Goal: Find specific page/section: Find specific page/section

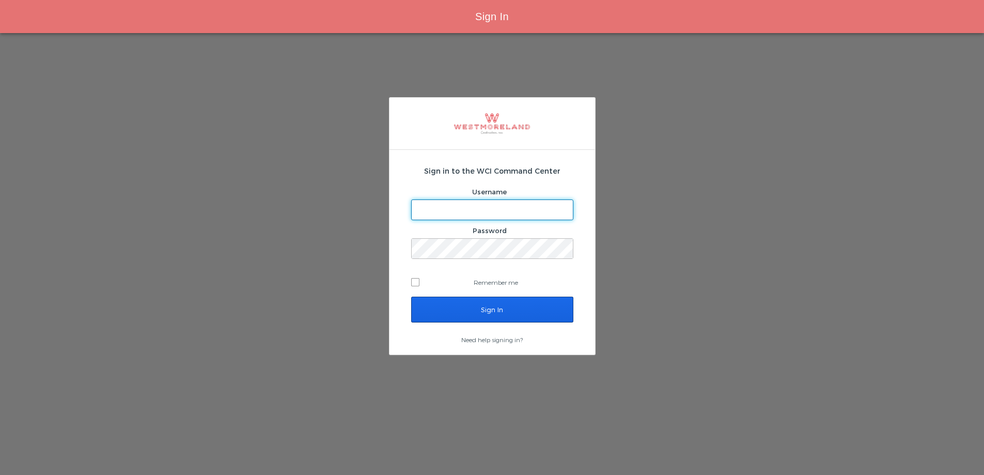
type input "thager@westmoreland.nyc"
click at [461, 317] on input "Sign In" at bounding box center [492, 309] width 162 height 26
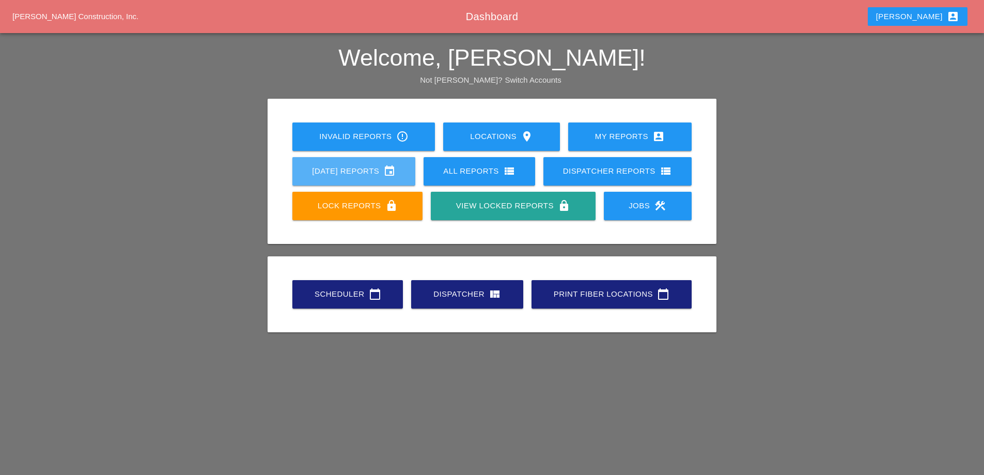
click at [354, 170] on div "Today's Reports event" at bounding box center [354, 171] width 90 height 12
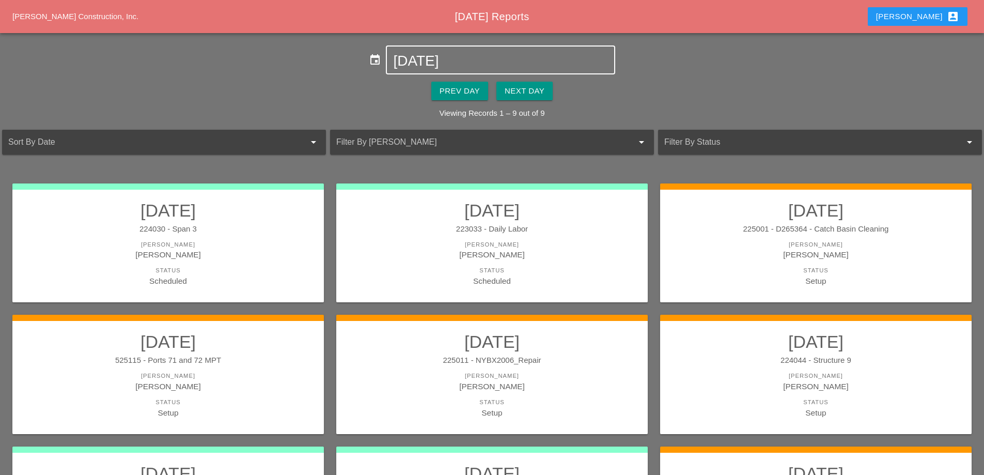
click at [449, 59] on input "[DATE]" at bounding box center [500, 61] width 214 height 17
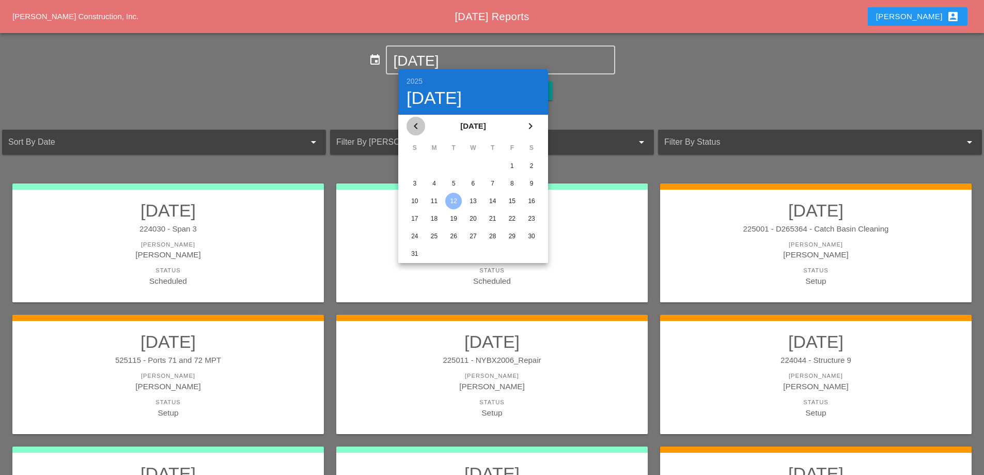
click at [416, 124] on icon "chevron_left" at bounding box center [416, 126] width 12 height 12
click at [533, 129] on icon "chevron_right" at bounding box center [530, 126] width 12 height 12
click at [490, 166] on div "3" at bounding box center [493, 166] width 17 height 17
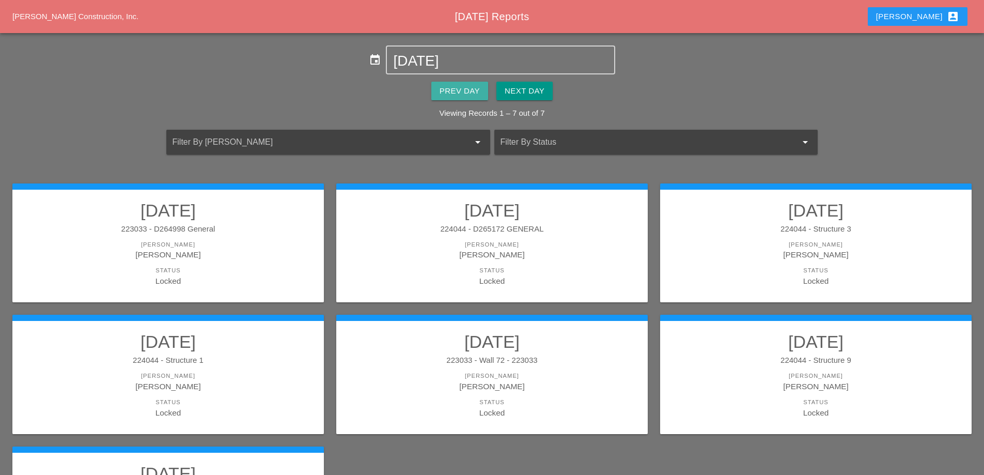
click at [473, 86] on button "Prev Day" at bounding box center [459, 91] width 57 height 19
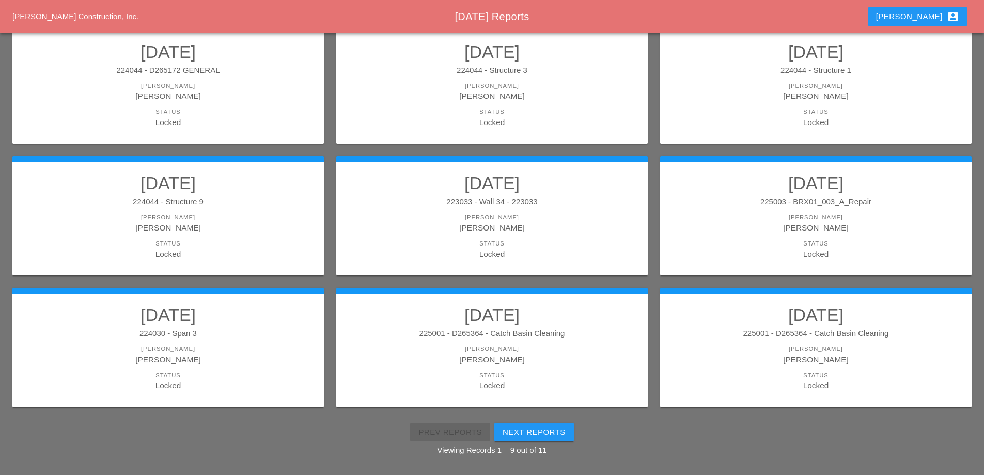
scroll to position [185, 0]
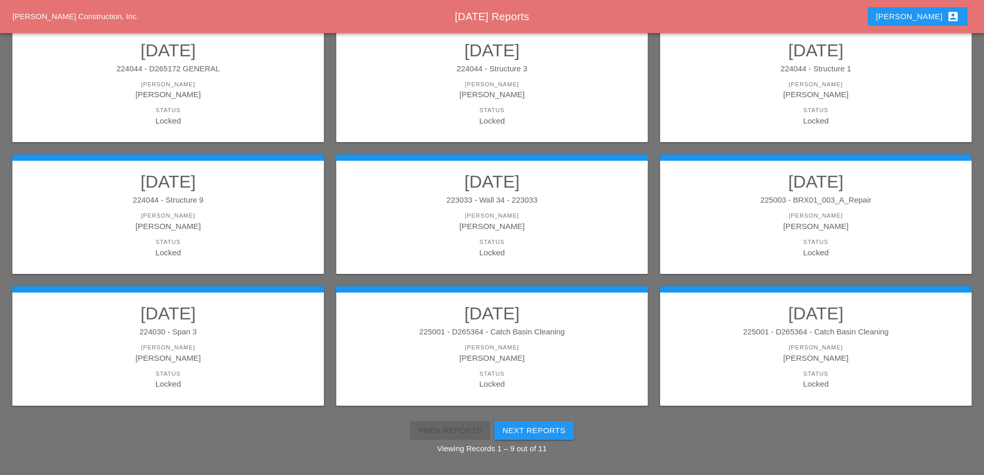
click at [827, 329] on div "225001 - D265364 - Catch Basin Cleaning" at bounding box center [815, 332] width 291 height 12
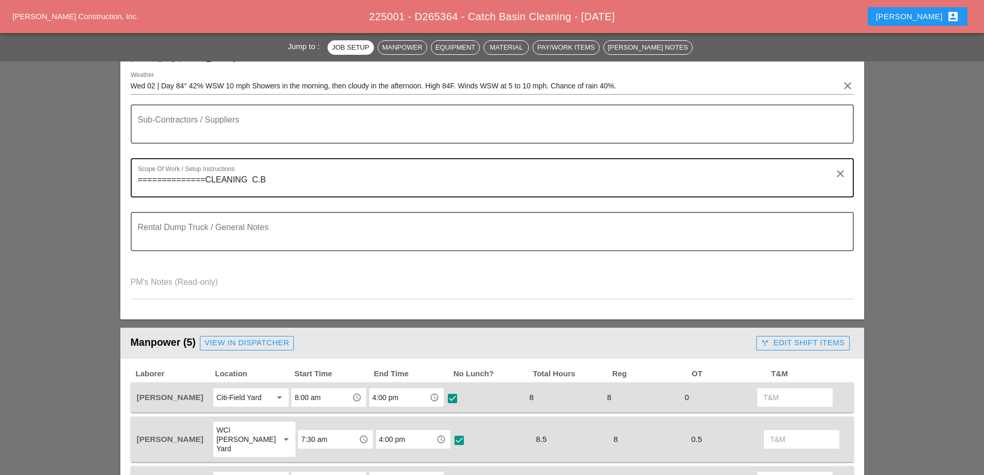
scroll to position [155, 0]
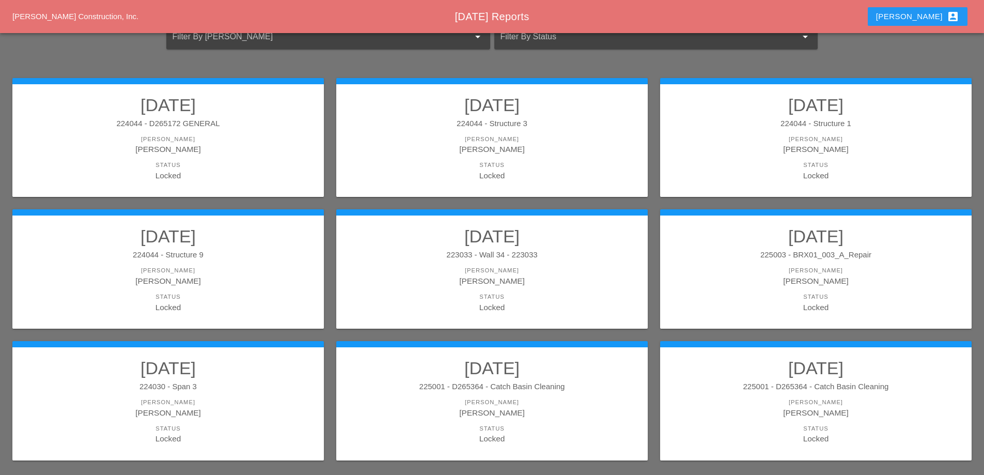
scroll to position [185, 0]
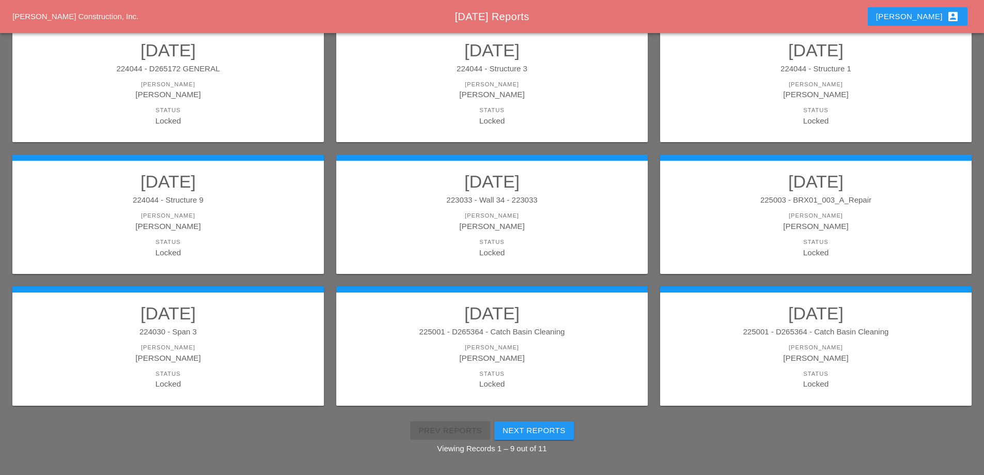
click at [560, 339] on link "[DATE] 225001 - D265364 - Catch Basin Cleaning [PERSON_NAME] [PERSON_NAME] Stat…" at bounding box center [492, 346] width 291 height 87
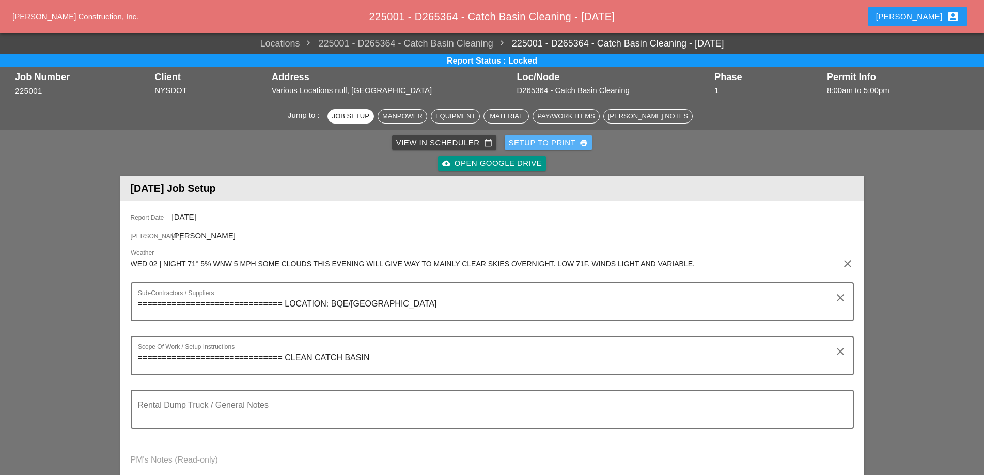
click at [546, 145] on div "Setup to Print print" at bounding box center [549, 143] width 80 height 12
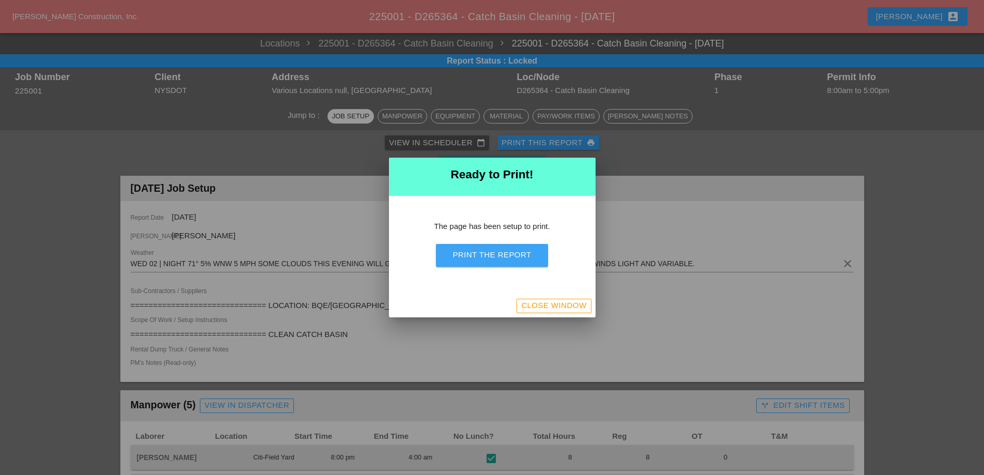
drag, startPoint x: 501, startPoint y: 255, endPoint x: 760, endPoint y: 401, distance: 297.7
click at [501, 255] on div "Print the Report" at bounding box center [491, 255] width 79 height 12
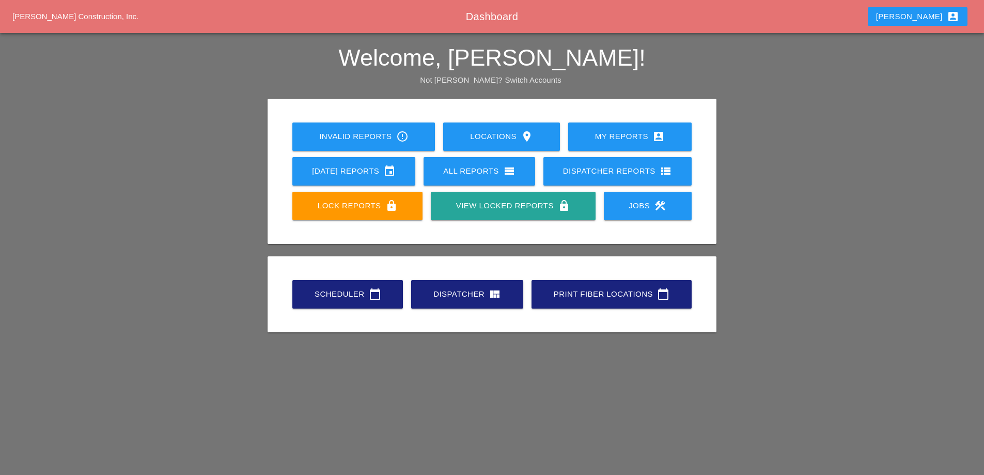
click at [376, 170] on div "[DATE] Reports event" at bounding box center [354, 171] width 90 height 12
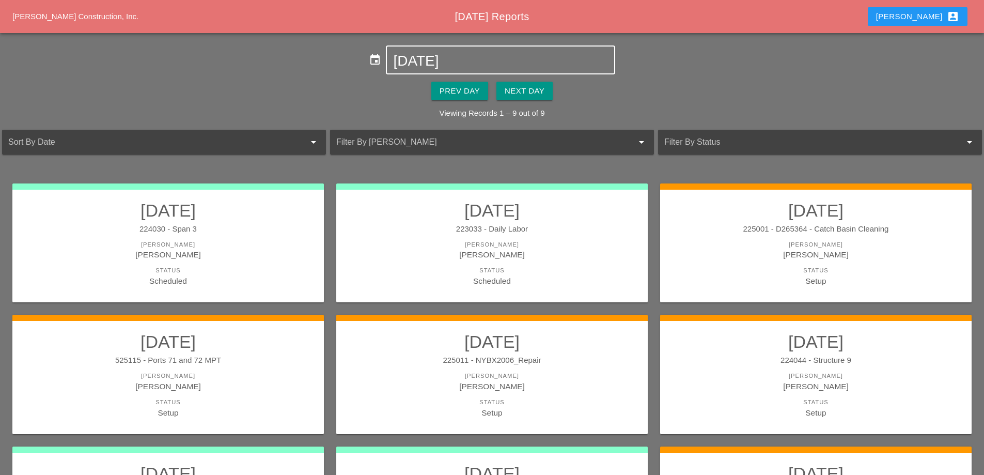
click at [495, 58] on input "[DATE]" at bounding box center [500, 61] width 214 height 17
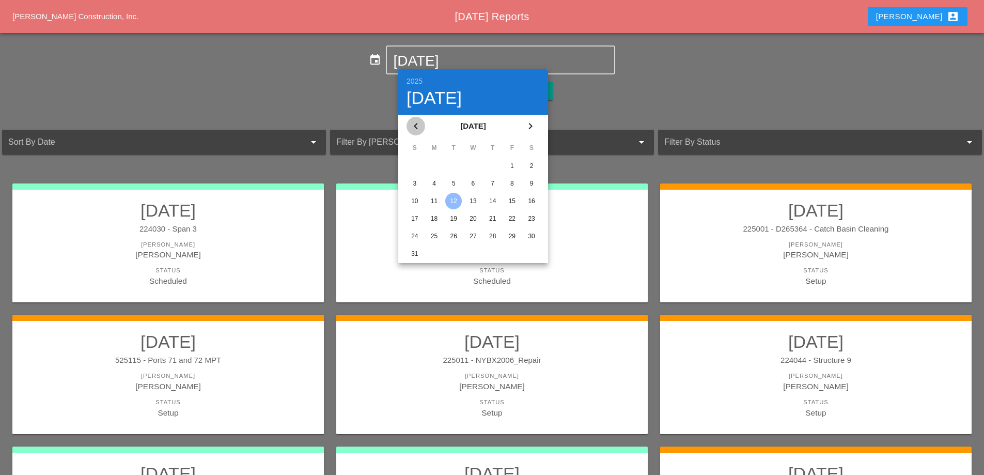
click at [415, 126] on icon "chevron_left" at bounding box center [416, 126] width 12 height 12
click at [474, 166] on div "2" at bounding box center [473, 166] width 17 height 17
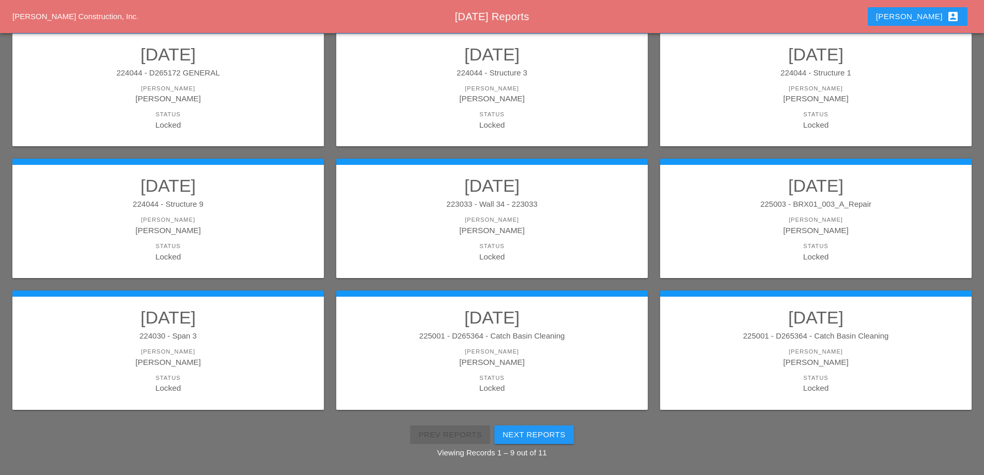
scroll to position [185, 0]
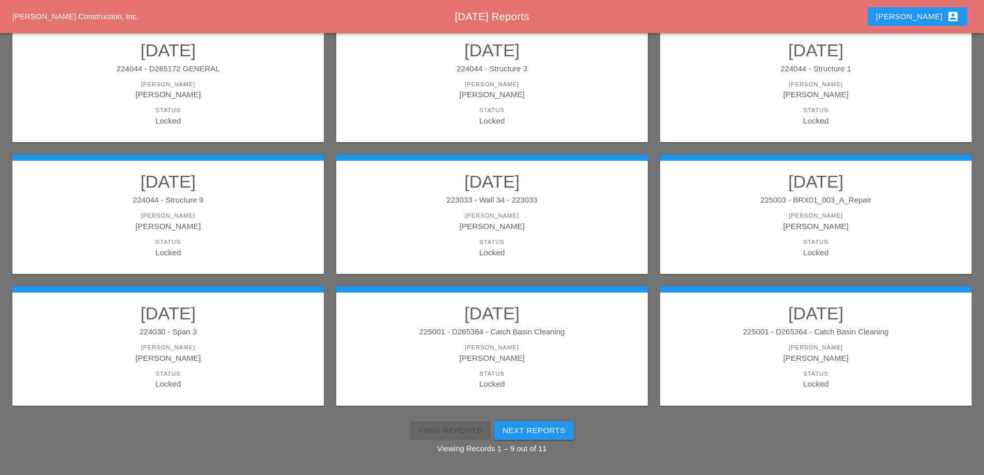
click at [813, 338] on link "[DATE] 225001 - D265364 - Catch Basin Cleaning [PERSON_NAME] [PERSON_NAME] Stat…" at bounding box center [815, 346] width 291 height 87
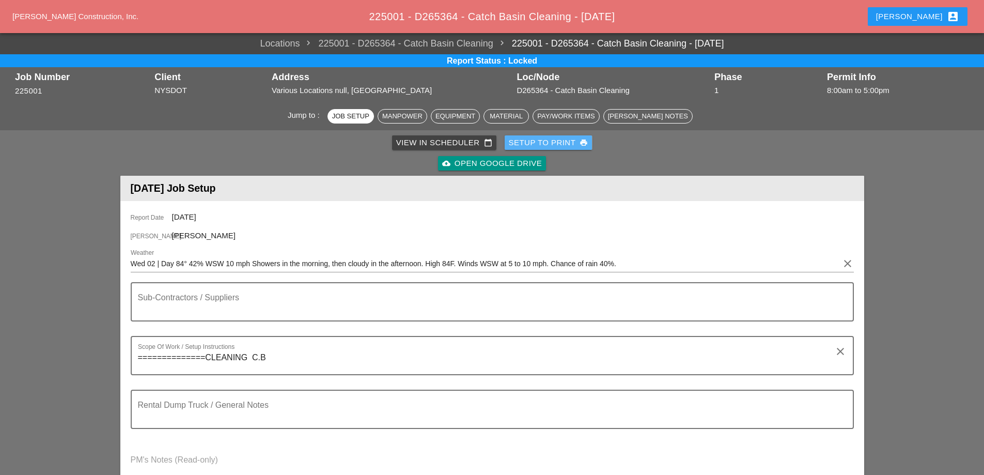
click at [527, 146] on div "Setup to Print print" at bounding box center [549, 143] width 80 height 12
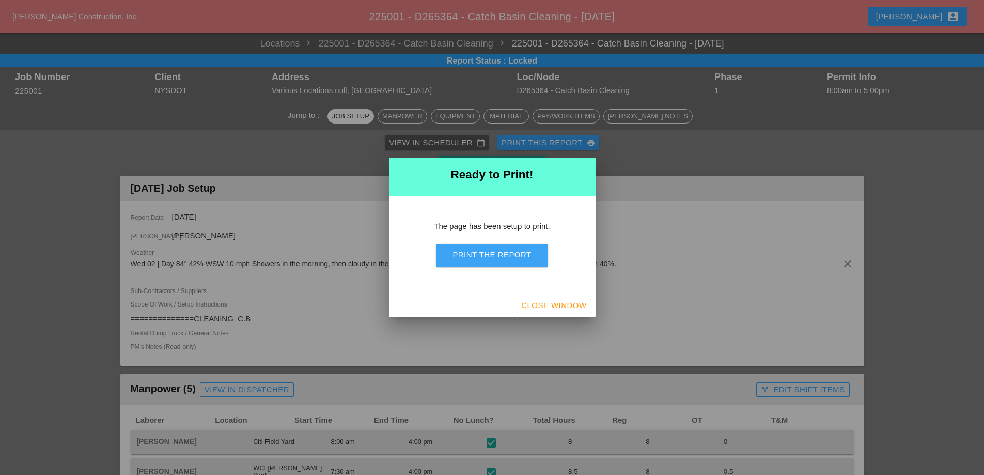
click at [498, 260] on div "Print the Report" at bounding box center [491, 255] width 79 height 12
click at [558, 304] on div "Close Window" at bounding box center [553, 306] width 65 height 12
